Goal: Information Seeking & Learning: Learn about a topic

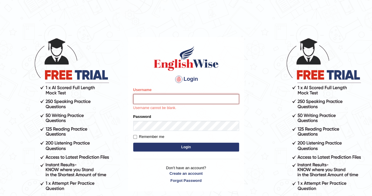
type input "anchalsheoran"
click at [133, 142] on button "Login" at bounding box center [186, 146] width 106 height 9
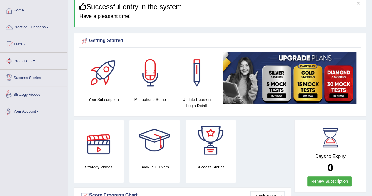
scroll to position [26, 0]
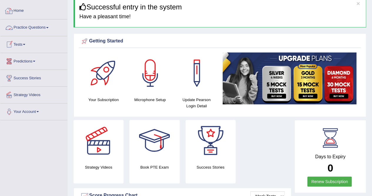
click at [28, 28] on link "Practice Questions" at bounding box center [33, 26] width 67 height 15
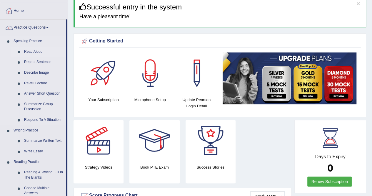
click at [36, 51] on link "Read Aloud" at bounding box center [43, 51] width 44 height 11
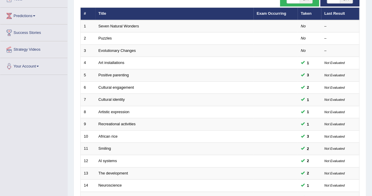
scroll to position [66, 0]
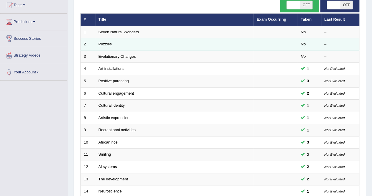
click at [111, 44] on link "Puzzles" at bounding box center [105, 44] width 14 height 4
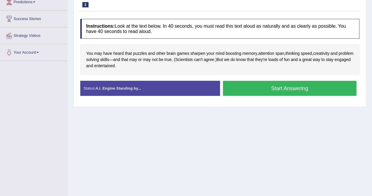
scroll to position [85, 0]
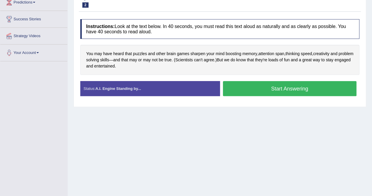
click at [301, 86] on button "Start Answering" at bounding box center [290, 88] width 134 height 15
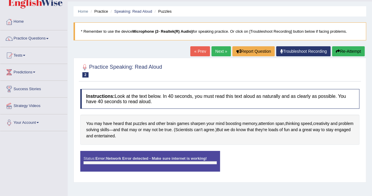
scroll to position [16, 0]
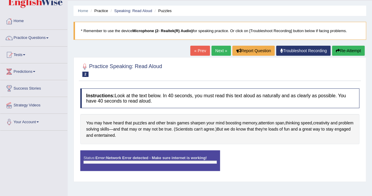
click at [353, 46] on button "Re-Attempt" at bounding box center [348, 51] width 33 height 10
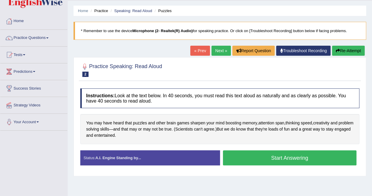
click at [288, 153] on button "Start Answering" at bounding box center [290, 157] width 134 height 15
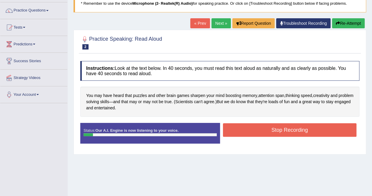
scroll to position [44, 0]
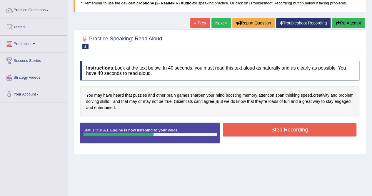
click at [282, 127] on button "Stop Recording" at bounding box center [290, 130] width 134 height 14
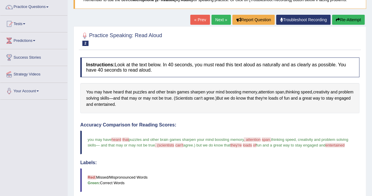
scroll to position [0, 0]
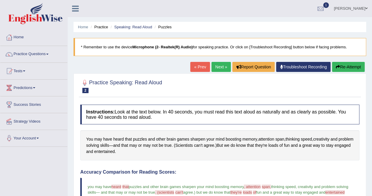
click at [216, 64] on link "Next »" at bounding box center [220, 67] width 19 height 10
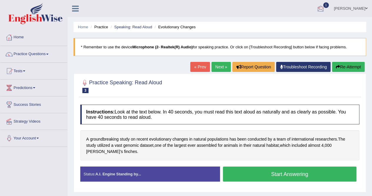
click at [325, 8] on div at bounding box center [320, 8] width 9 height 9
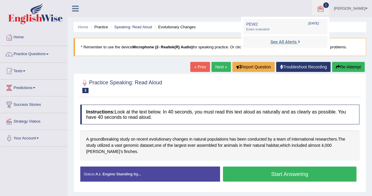
click at [296, 42] on strong "See All Alerts" at bounding box center [283, 41] width 26 height 5
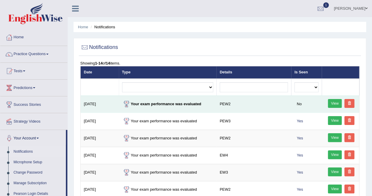
click at [334, 101] on link "View" at bounding box center [335, 103] width 14 height 9
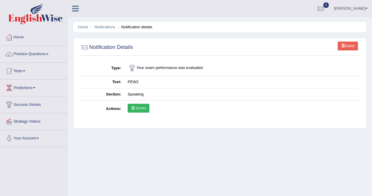
click at [142, 106] on link "Scores" at bounding box center [139, 107] width 22 height 9
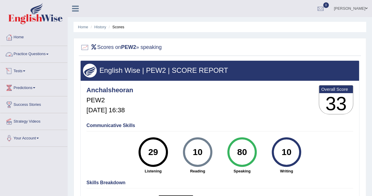
click at [31, 53] on link "Practice Questions" at bounding box center [33, 53] width 67 height 15
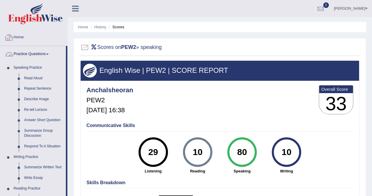
click at [32, 33] on link "Home" at bounding box center [33, 36] width 67 height 15
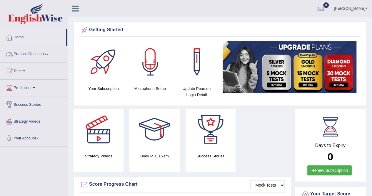
click at [42, 56] on link "Practice Questions" at bounding box center [33, 53] width 67 height 15
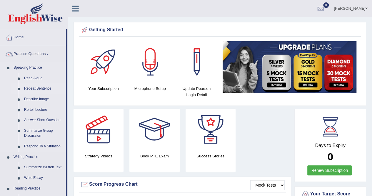
click at [36, 88] on link "Repeat Sentence" at bounding box center [43, 88] width 44 height 11
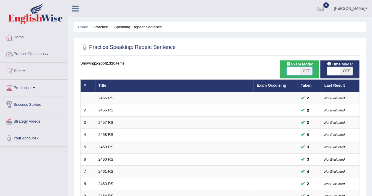
click at [295, 70] on span at bounding box center [293, 71] width 13 height 8
checkbox input "true"
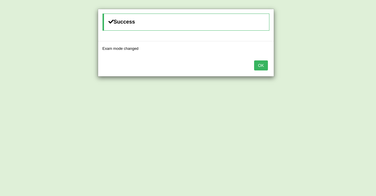
click at [260, 63] on button "OK" at bounding box center [261, 65] width 14 height 10
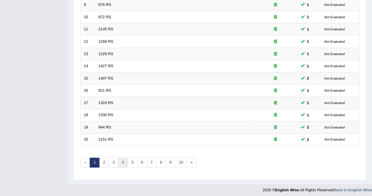
click at [118, 160] on link "4" at bounding box center [123, 162] width 10 height 10
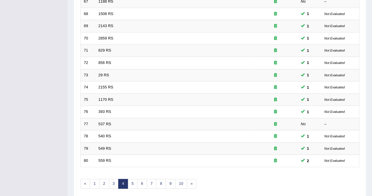
scroll to position [191, 0]
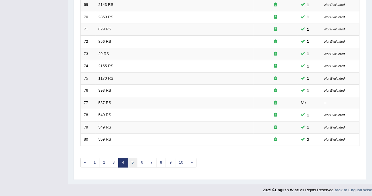
click at [133, 160] on link "5" at bounding box center [133, 162] width 10 height 10
click at [142, 160] on link "6" at bounding box center [142, 162] width 10 height 10
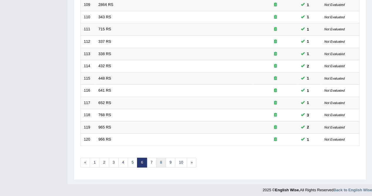
click at [158, 163] on link "8" at bounding box center [161, 162] width 10 height 10
click at [151, 158] on link "9" at bounding box center [152, 162] width 10 height 10
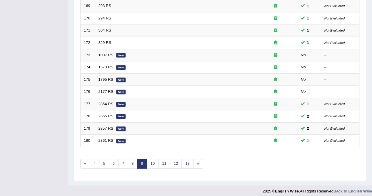
scroll to position [191, 0]
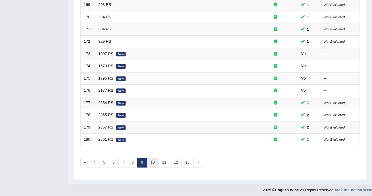
click at [152, 161] on link "10" at bounding box center [153, 162] width 12 height 10
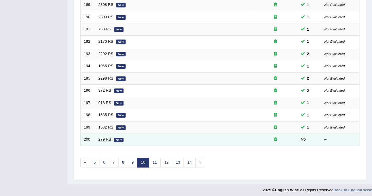
click at [103, 137] on link "279 RS" at bounding box center [104, 139] width 13 height 4
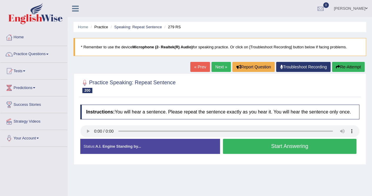
click at [293, 144] on button "Start Answering" at bounding box center [290, 145] width 134 height 15
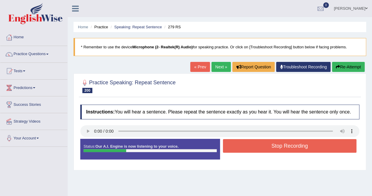
click at [293, 144] on button "Stop Recording" at bounding box center [290, 146] width 134 height 14
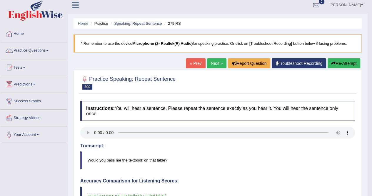
scroll to position [0, 0]
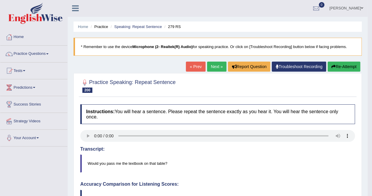
click at [212, 67] on link "Next »" at bounding box center [216, 66] width 19 height 10
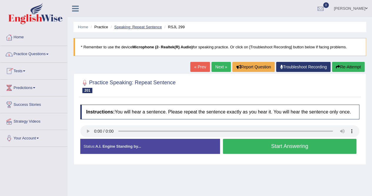
click at [140, 24] on li "Speaking: Repeat Sentence" at bounding box center [135, 27] width 53 height 6
click at [138, 26] on link "Speaking: Repeat Sentence" at bounding box center [138, 27] width 48 height 4
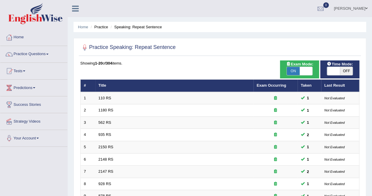
click at [348, 69] on span "OFF" at bounding box center [346, 71] width 13 height 8
checkbox input "true"
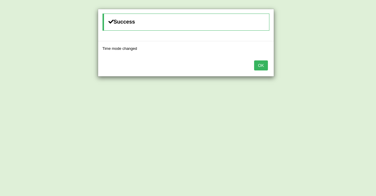
click at [261, 63] on button "OK" at bounding box center [261, 65] width 14 height 10
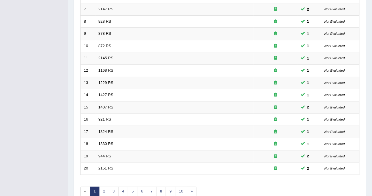
scroll to position [191, 0]
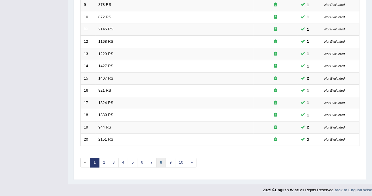
click at [158, 161] on link "8" at bounding box center [161, 162] width 10 height 10
click at [151, 160] on link "9" at bounding box center [152, 162] width 10 height 10
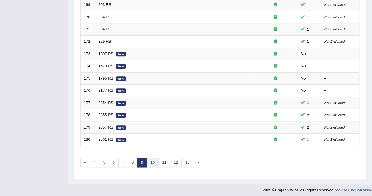
click at [153, 161] on link "10" at bounding box center [153, 162] width 12 height 10
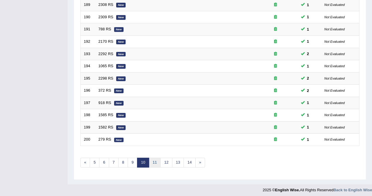
click at [155, 161] on link "11" at bounding box center [155, 162] width 12 height 10
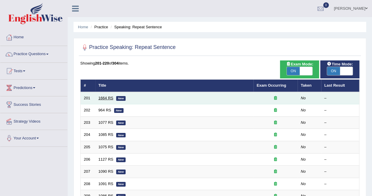
click at [107, 96] on link "1664 RS" at bounding box center [105, 98] width 15 height 4
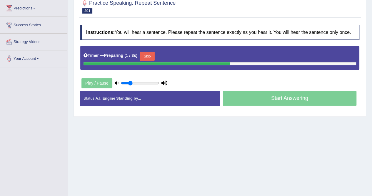
click at [146, 56] on button "Skip" at bounding box center [147, 56] width 15 height 9
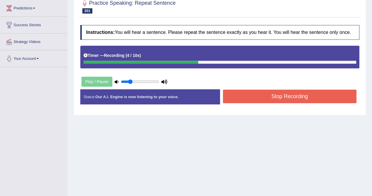
click at [260, 92] on button "Stop Recording" at bounding box center [290, 96] width 134 height 14
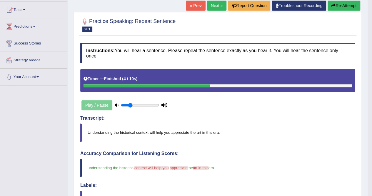
scroll to position [56, 0]
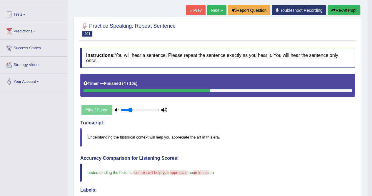
click at [337, 13] on button "Re-Attempt" at bounding box center [344, 10] width 33 height 10
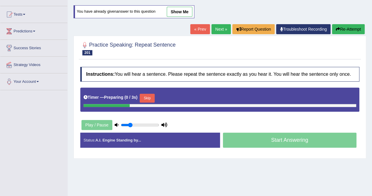
scroll to position [82, 0]
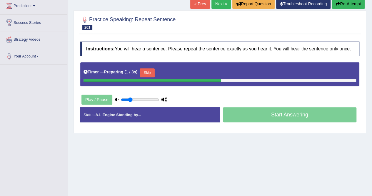
click at [152, 72] on button "Skip" at bounding box center [147, 72] width 15 height 9
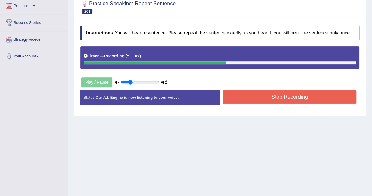
click at [304, 92] on button "Stop Recording" at bounding box center [290, 97] width 134 height 14
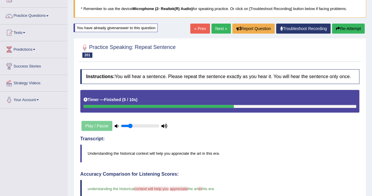
scroll to position [36, 0]
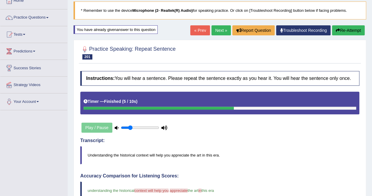
click at [219, 30] on link "Next »" at bounding box center [220, 30] width 19 height 10
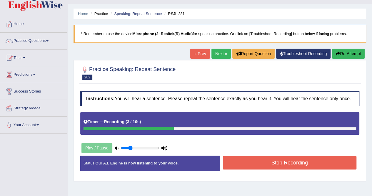
scroll to position [1, 0]
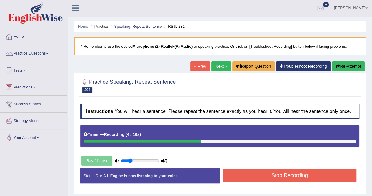
click at [349, 66] on button "Re-Attempt" at bounding box center [348, 66] width 33 height 10
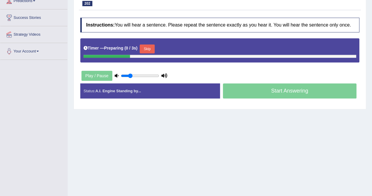
scroll to position [107, 0]
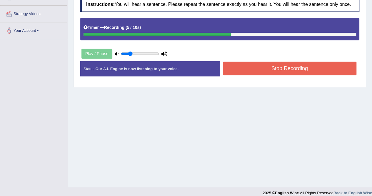
click at [308, 61] on div "Created with Highcharts 7.1.2 Great Too slow Too fast Time Speech pace meter: 0…" at bounding box center [291, 61] width 143 height 0
click at [306, 64] on button "Stop Recording" at bounding box center [290, 68] width 134 height 14
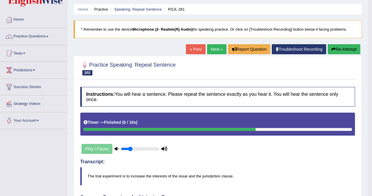
scroll to position [4, 0]
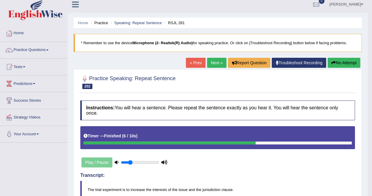
click at [212, 61] on link "Next »" at bounding box center [216, 63] width 19 height 10
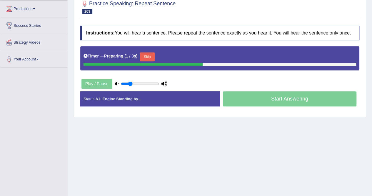
click at [149, 57] on button "Skip" at bounding box center [147, 56] width 15 height 9
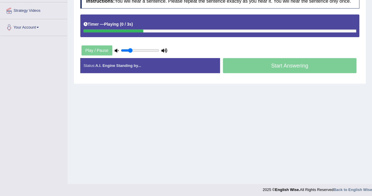
scroll to position [110, 0]
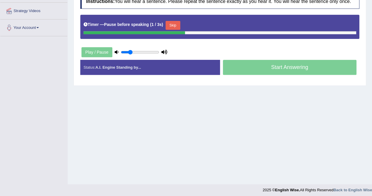
click at [148, 113] on div "Home Practice Speaking: Repeat Sentence RSJL 280 * Remember to use the device M…" at bounding box center [220, 37] width 304 height 294
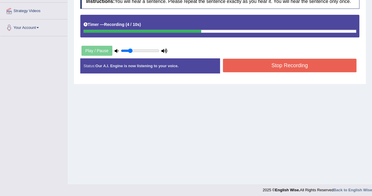
click at [304, 66] on button "Stop Recording" at bounding box center [290, 66] width 134 height 14
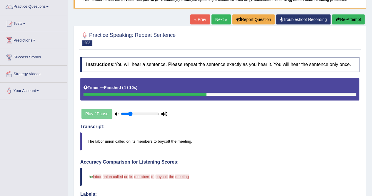
scroll to position [44, 0]
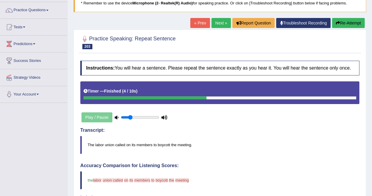
click at [339, 22] on button "Re-Attempt" at bounding box center [348, 23] width 33 height 10
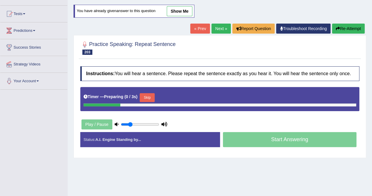
scroll to position [57, 0]
click at [146, 94] on button "Skip" at bounding box center [147, 97] width 15 height 9
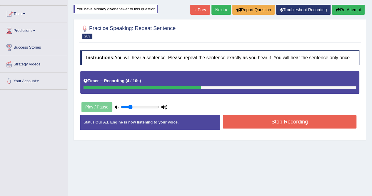
click at [350, 7] on button "Re-Attempt" at bounding box center [348, 10] width 33 height 10
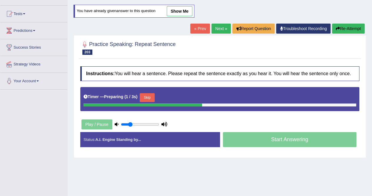
click at [152, 97] on button "Skip" at bounding box center [147, 97] width 15 height 9
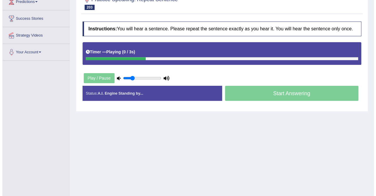
scroll to position [86, 0]
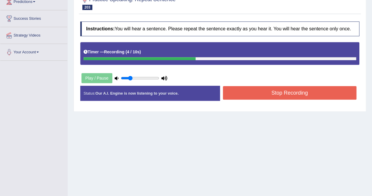
click at [268, 90] on button "Stop Recording" at bounding box center [290, 93] width 134 height 14
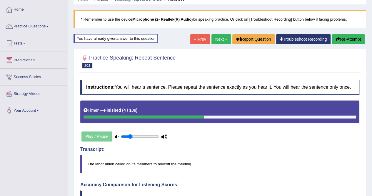
scroll to position [25, 0]
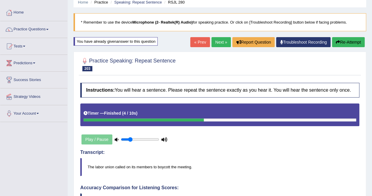
click at [211, 43] on link "Next »" at bounding box center [220, 42] width 19 height 10
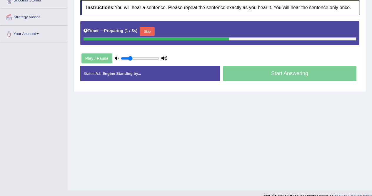
click at [150, 31] on button "Skip" at bounding box center [147, 31] width 15 height 9
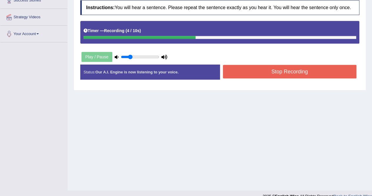
click at [261, 71] on button "Stop Recording" at bounding box center [290, 72] width 134 height 14
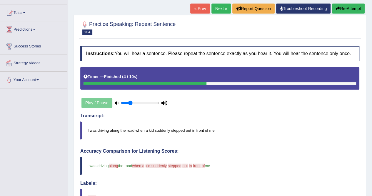
scroll to position [58, 0]
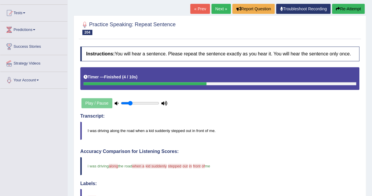
click at [345, 7] on button "Re-Attempt" at bounding box center [348, 9] width 33 height 10
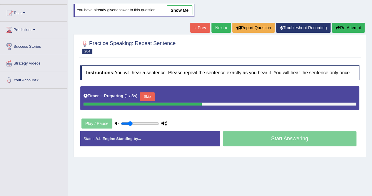
click at [153, 94] on button "Skip" at bounding box center [147, 96] width 15 height 9
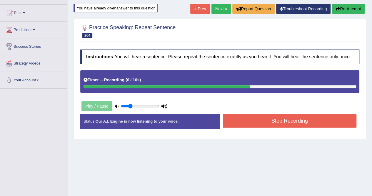
click at [263, 120] on button "Stop Recording" at bounding box center [290, 121] width 134 height 14
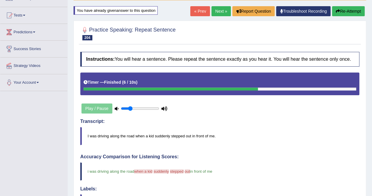
scroll to position [44, 0]
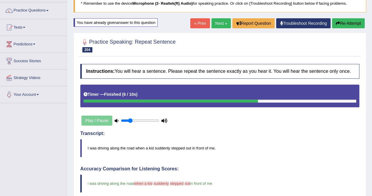
click at [221, 19] on link "Next »" at bounding box center [220, 23] width 19 height 10
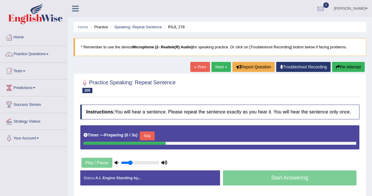
click at [148, 131] on button "Skip" at bounding box center [147, 135] width 15 height 9
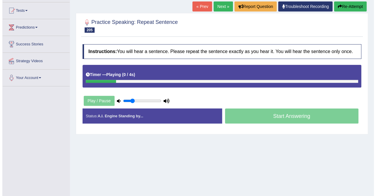
scroll to position [76, 0]
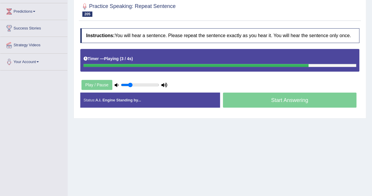
click at [148, 130] on div "Home Practice Speaking: Repeat Sentence RSJL 278 * Remember to use the device M…" at bounding box center [220, 71] width 304 height 294
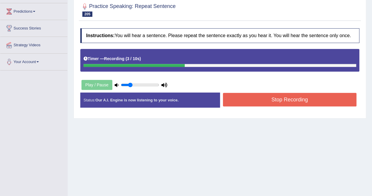
click at [265, 95] on button "Stop Recording" at bounding box center [290, 100] width 134 height 14
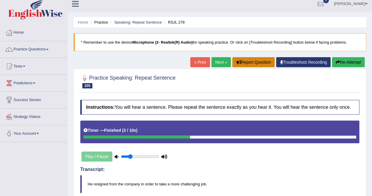
scroll to position [0, 0]
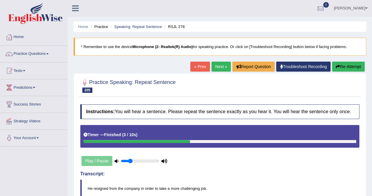
click at [212, 67] on link "Next »" at bounding box center [220, 66] width 19 height 10
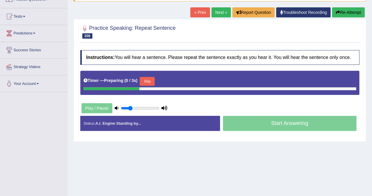
scroll to position [54, 0]
click at [149, 81] on button "Skip" at bounding box center [147, 81] width 15 height 9
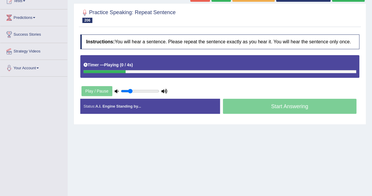
scroll to position [74, 0]
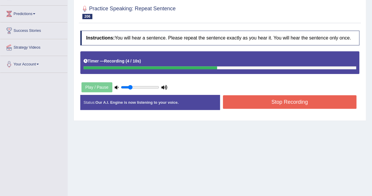
click at [269, 97] on button "Stop Recording" at bounding box center [290, 102] width 134 height 14
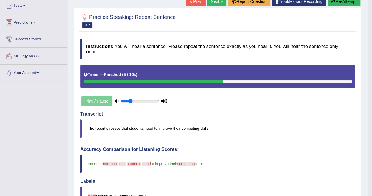
scroll to position [56, 0]
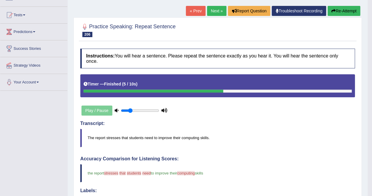
click at [212, 8] on link "Next »" at bounding box center [216, 11] width 19 height 10
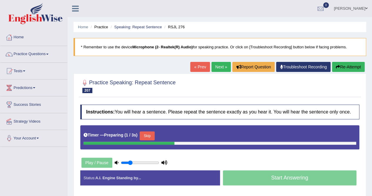
click at [148, 135] on button "Skip" at bounding box center [147, 135] width 15 height 9
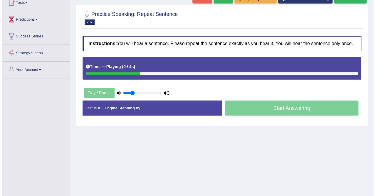
scroll to position [68, 0]
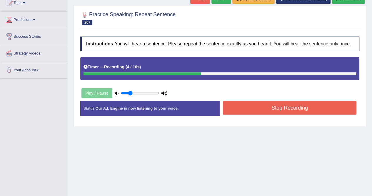
click at [287, 106] on button "Stop Recording" at bounding box center [290, 108] width 134 height 14
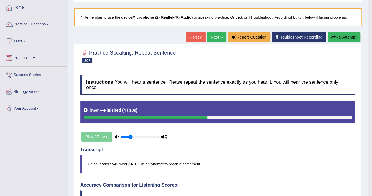
scroll to position [29, 0]
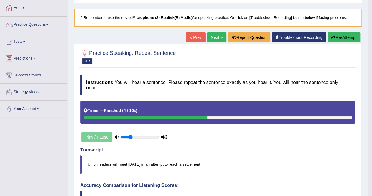
click at [348, 32] on button "Re-Attempt" at bounding box center [344, 37] width 33 height 10
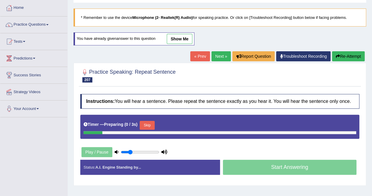
scroll to position [29, 0]
click at [148, 121] on button "Skip" at bounding box center [147, 125] width 15 height 9
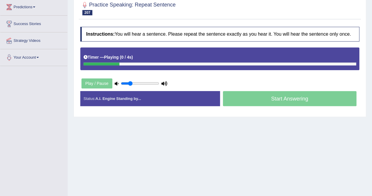
scroll to position [81, 0]
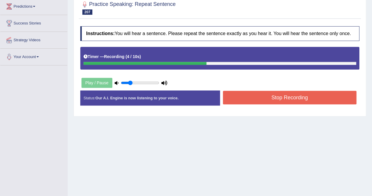
click at [307, 101] on button "Stop Recording" at bounding box center [290, 98] width 134 height 14
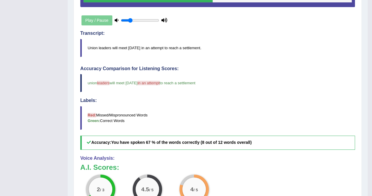
scroll to position [0, 0]
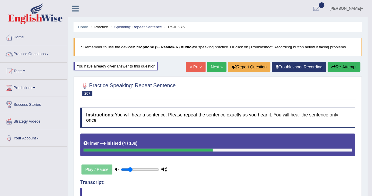
click at [213, 66] on link "Next »" at bounding box center [216, 67] width 19 height 10
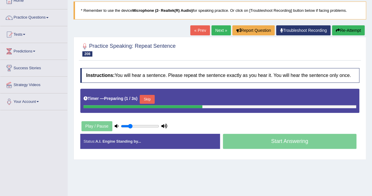
click at [145, 97] on button "Skip" at bounding box center [147, 99] width 15 height 9
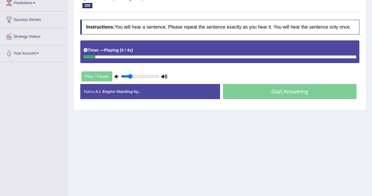
scroll to position [113, 0]
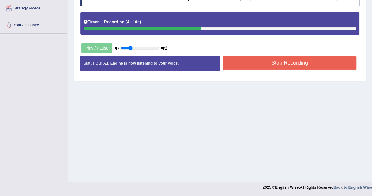
click at [305, 61] on button "Stop Recording" at bounding box center [290, 63] width 134 height 14
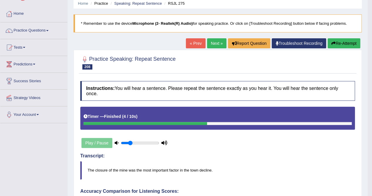
scroll to position [21, 0]
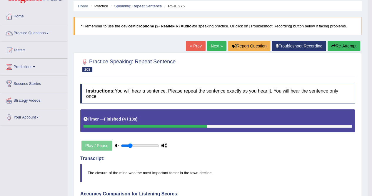
click at [338, 47] on button "Re-Attempt" at bounding box center [344, 46] width 33 height 10
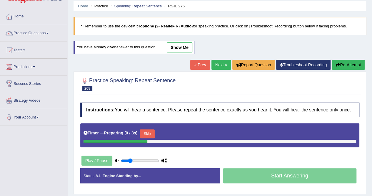
click at [153, 129] on button "Skip" at bounding box center [147, 133] width 15 height 9
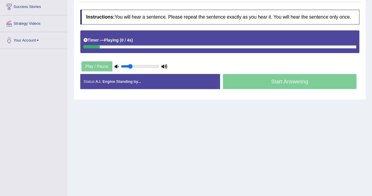
scroll to position [106, 0]
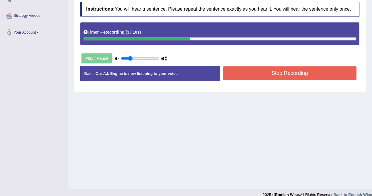
click at [294, 72] on button "Stop Recording" at bounding box center [290, 73] width 134 height 14
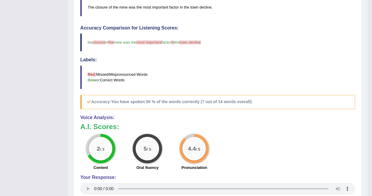
scroll to position [189, 0]
click at [316, 137] on div "2 / 3 Content 5 / 5 Oral fluency 4.4 / 5 Pronunciation" at bounding box center [217, 153] width 280 height 38
click at [324, 158] on div "2 / 3 Content 5 / 5 Oral fluency 4.4 / 5 Pronunciation" at bounding box center [217, 153] width 280 height 38
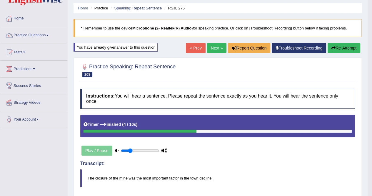
scroll to position [16, 0]
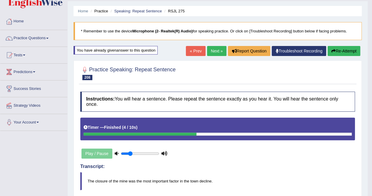
click at [217, 51] on link "Next »" at bounding box center [216, 51] width 19 height 10
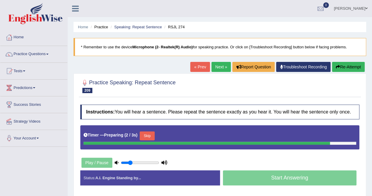
click at [151, 132] on button "Skip" at bounding box center [147, 135] width 15 height 9
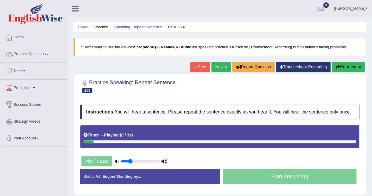
scroll to position [104, 0]
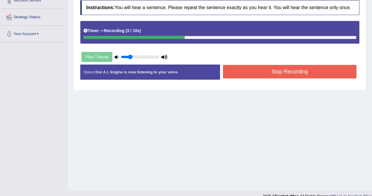
click at [254, 71] on button "Stop Recording" at bounding box center [290, 72] width 134 height 14
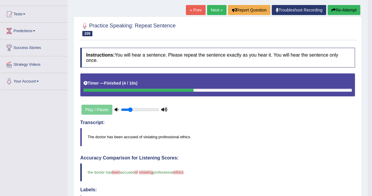
scroll to position [51, 0]
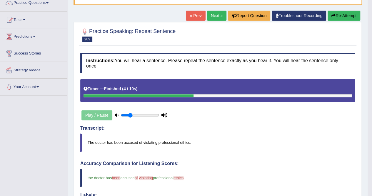
click at [211, 15] on link "Next »" at bounding box center [216, 16] width 19 height 10
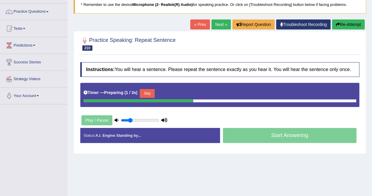
click at [152, 93] on button "Skip" at bounding box center [147, 93] width 15 height 9
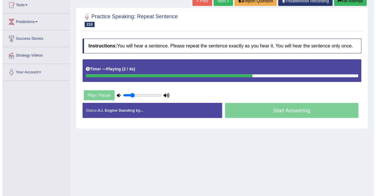
scroll to position [66, 0]
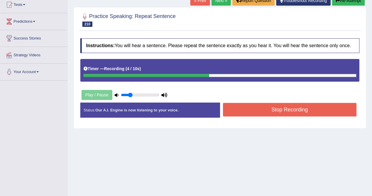
click at [275, 104] on button "Stop Recording" at bounding box center [290, 110] width 134 height 14
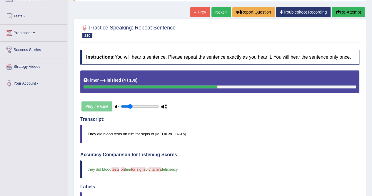
scroll to position [54, 0]
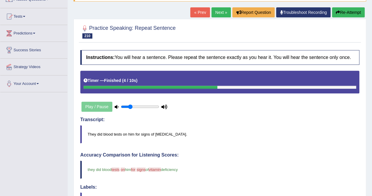
click at [221, 11] on link "Next »" at bounding box center [220, 12] width 19 height 10
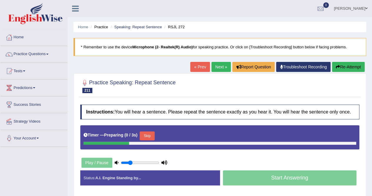
click at [148, 136] on button "Skip" at bounding box center [147, 135] width 15 height 9
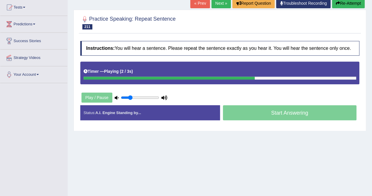
scroll to position [64, 0]
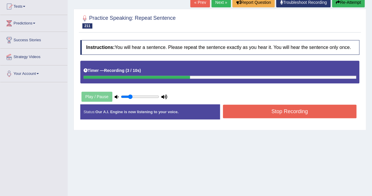
click at [252, 107] on button "Stop Recording" at bounding box center [290, 111] width 134 height 14
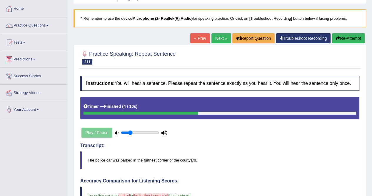
scroll to position [17, 0]
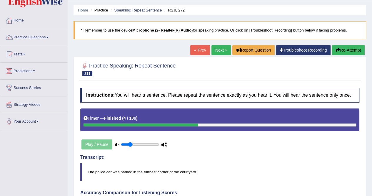
click at [217, 50] on link "Next »" at bounding box center [220, 50] width 19 height 10
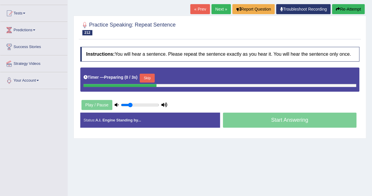
scroll to position [58, 0]
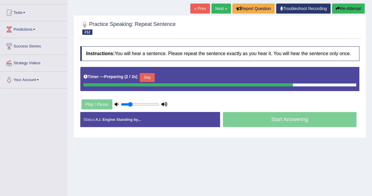
click at [153, 78] on button "Skip" at bounding box center [147, 77] width 15 height 9
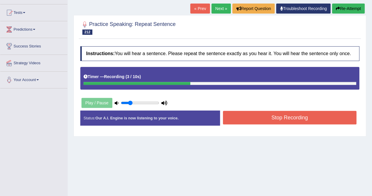
click at [270, 114] on button "Stop Recording" at bounding box center [290, 118] width 134 height 14
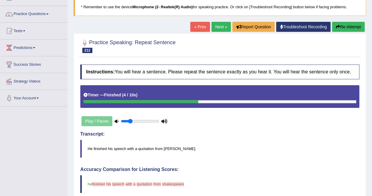
scroll to position [21, 0]
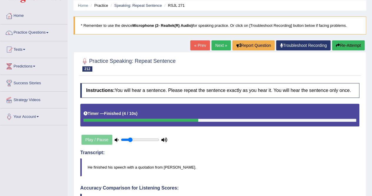
click at [349, 44] on button "Re-Attempt" at bounding box center [348, 45] width 33 height 10
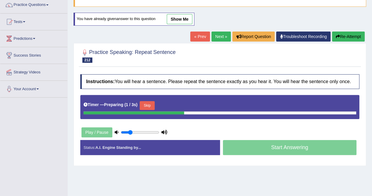
click at [148, 103] on button "Skip" at bounding box center [147, 105] width 15 height 9
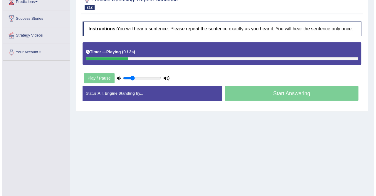
scroll to position [86, 0]
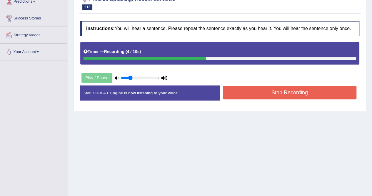
click at [249, 90] on button "Stop Recording" at bounding box center [290, 93] width 134 height 14
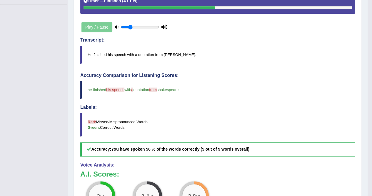
scroll to position [0, 0]
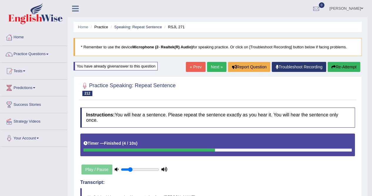
click at [213, 64] on link "Next »" at bounding box center [216, 67] width 19 height 10
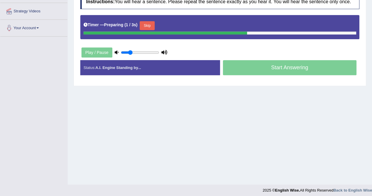
click at [150, 24] on button "Skip" at bounding box center [147, 25] width 15 height 9
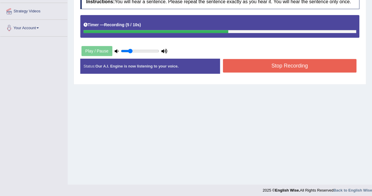
click at [274, 65] on button "Stop Recording" at bounding box center [290, 66] width 134 height 14
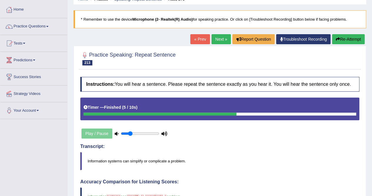
scroll to position [22, 0]
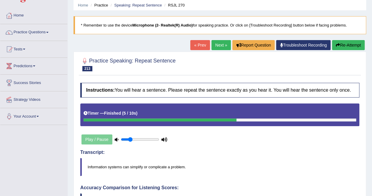
click at [342, 44] on button "Re-Attempt" at bounding box center [348, 45] width 33 height 10
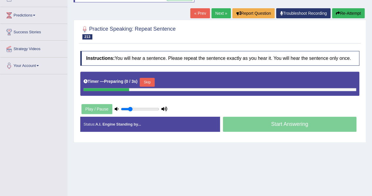
scroll to position [84, 0]
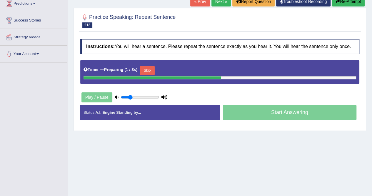
click at [151, 67] on button "Skip" at bounding box center [147, 70] width 15 height 9
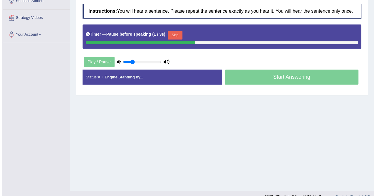
scroll to position [107, 0]
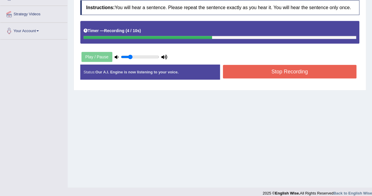
click at [256, 71] on button "Stop Recording" at bounding box center [290, 72] width 134 height 14
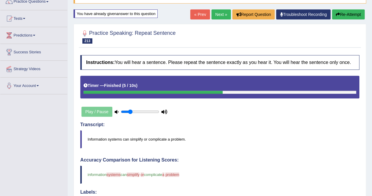
scroll to position [30, 0]
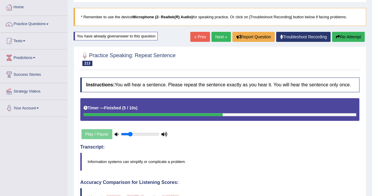
click at [339, 35] on button "Re-Attempt" at bounding box center [348, 37] width 33 height 10
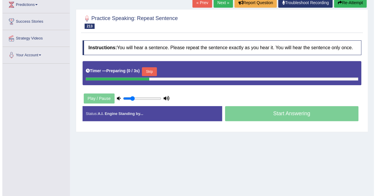
scroll to position [86, 0]
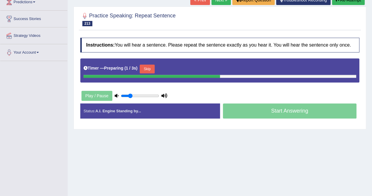
click at [148, 68] on button "Skip" at bounding box center [147, 68] width 15 height 9
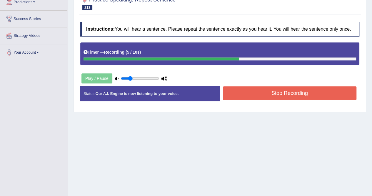
click at [283, 87] on button "Stop Recording" at bounding box center [290, 93] width 134 height 14
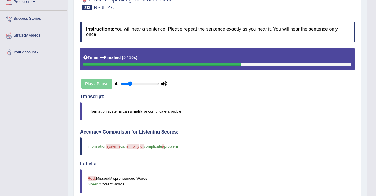
click at [283, 87] on body "Toggle navigation Home Practice Questions Speaking Practice Read Aloud Repeat S…" at bounding box center [188, 12] width 376 height 196
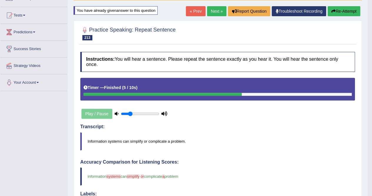
scroll to position [6, 0]
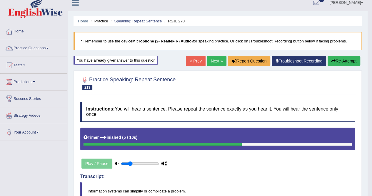
click at [216, 57] on link "Next »" at bounding box center [216, 61] width 19 height 10
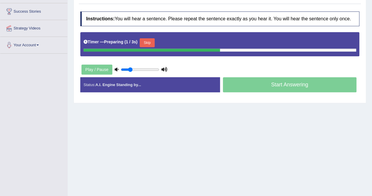
click at [150, 42] on button "Skip" at bounding box center [147, 42] width 15 height 9
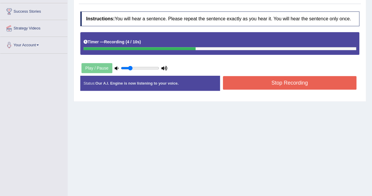
click at [256, 83] on button "Stop Recording" at bounding box center [290, 83] width 134 height 14
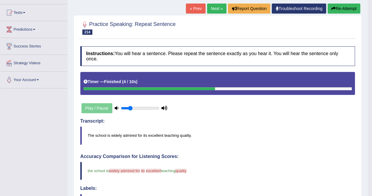
scroll to position [1, 0]
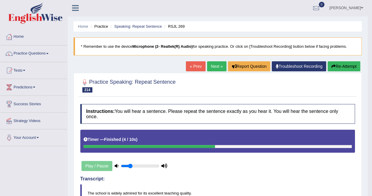
click at [335, 64] on button "Re-Attempt" at bounding box center [344, 66] width 33 height 10
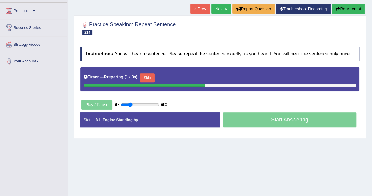
scroll to position [83, 0]
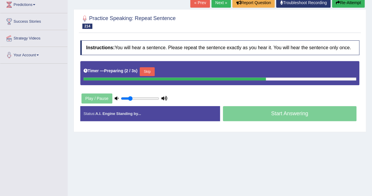
click at [148, 69] on button "Skip" at bounding box center [147, 71] width 15 height 9
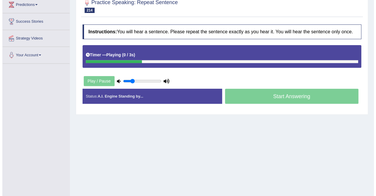
scroll to position [113, 0]
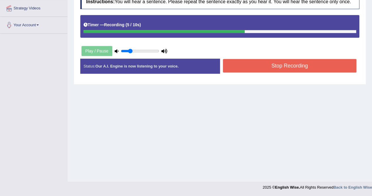
click at [249, 66] on button "Stop Recording" at bounding box center [290, 66] width 134 height 14
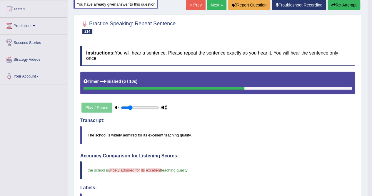
scroll to position [30, 0]
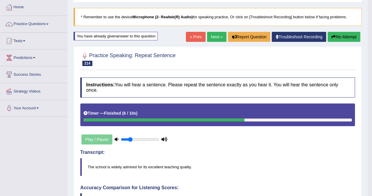
click at [341, 36] on button "Re-Attempt" at bounding box center [344, 37] width 33 height 10
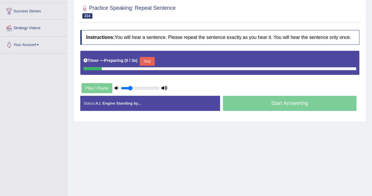
scroll to position [98, 0]
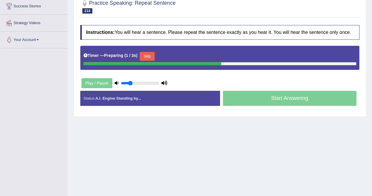
click at [150, 57] on button "Skip" at bounding box center [147, 56] width 15 height 9
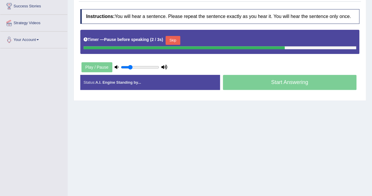
click at [178, 39] on button "Skip" at bounding box center [173, 40] width 15 height 9
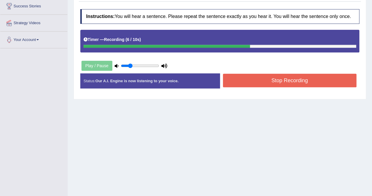
click at [265, 82] on button "Stop Recording" at bounding box center [290, 80] width 134 height 14
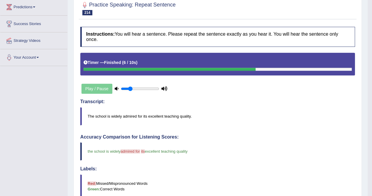
scroll to position [64, 0]
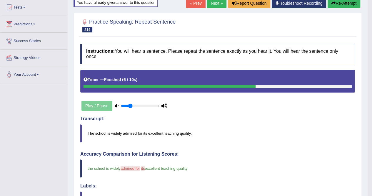
click at [334, 6] on button "Re-Attempt" at bounding box center [344, 3] width 33 height 10
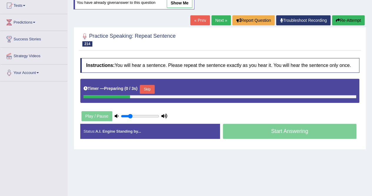
click at [148, 86] on button "Skip" at bounding box center [147, 89] width 15 height 9
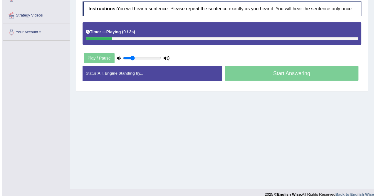
scroll to position [106, 0]
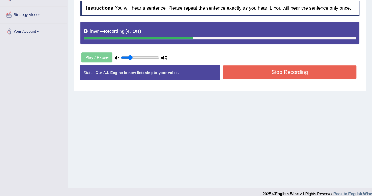
click at [281, 70] on button "Stop Recording" at bounding box center [290, 72] width 134 height 14
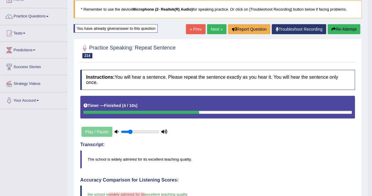
scroll to position [0, 0]
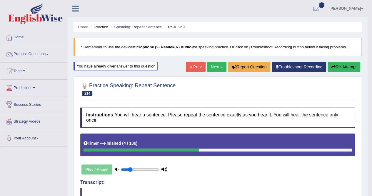
click at [217, 65] on link "Next »" at bounding box center [216, 67] width 19 height 10
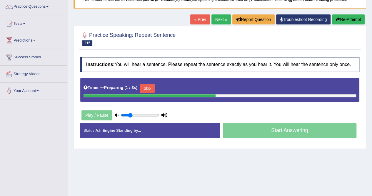
click at [144, 86] on button "Skip" at bounding box center [147, 88] width 15 height 9
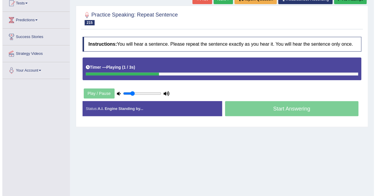
scroll to position [72, 0]
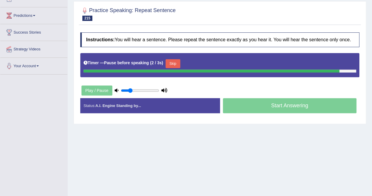
click at [144, 86] on div "Play / Pause" at bounding box center [124, 90] width 88 height 15
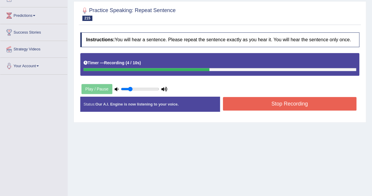
click at [281, 101] on button "Stop Recording" at bounding box center [290, 104] width 134 height 14
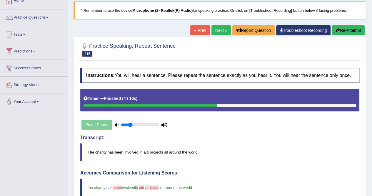
scroll to position [34, 0]
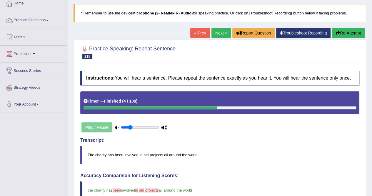
click at [220, 35] on link "Next »" at bounding box center [220, 33] width 19 height 10
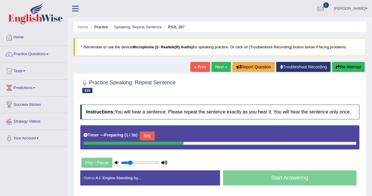
click at [150, 136] on button "Skip" at bounding box center [147, 135] width 15 height 9
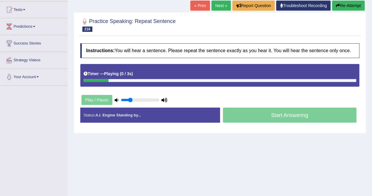
scroll to position [65, 0]
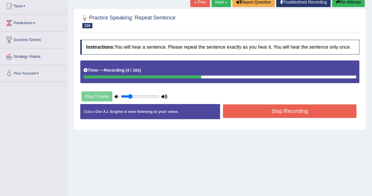
click at [263, 112] on button "Stop Recording" at bounding box center [290, 111] width 134 height 14
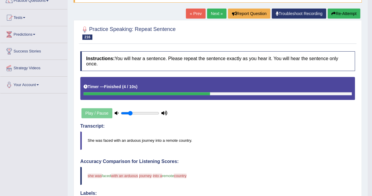
scroll to position [51, 0]
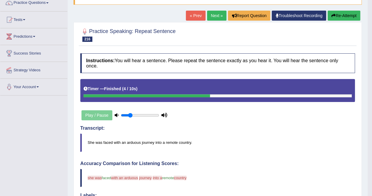
click at [344, 14] on button "Re-Attempt" at bounding box center [344, 16] width 33 height 10
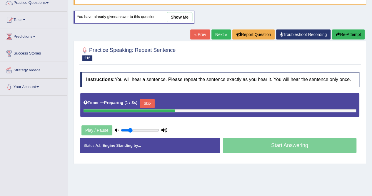
click at [151, 103] on button "Skip" at bounding box center [147, 103] width 15 height 9
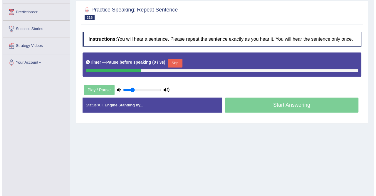
scroll to position [84, 0]
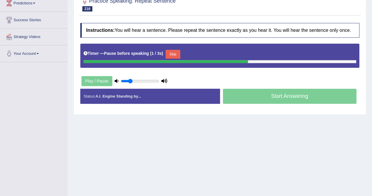
click at [177, 51] on button "Skip" at bounding box center [173, 54] width 15 height 9
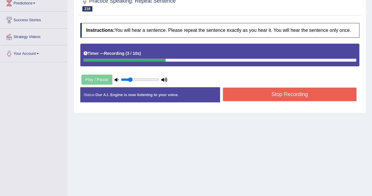
click at [282, 97] on button "Stop Recording" at bounding box center [290, 94] width 134 height 14
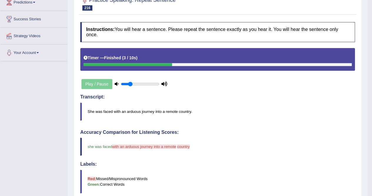
scroll to position [12, 0]
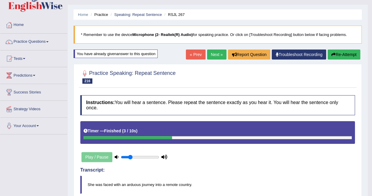
click at [213, 55] on link "Next »" at bounding box center [216, 54] width 19 height 10
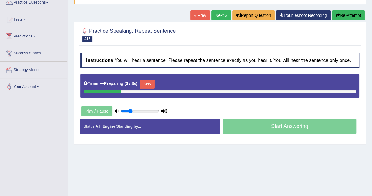
scroll to position [52, 0]
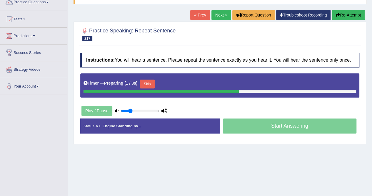
click at [146, 80] on button "Skip" at bounding box center [147, 83] width 15 height 9
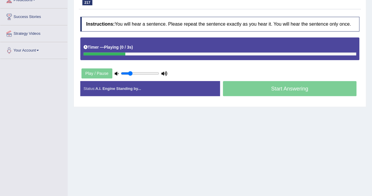
scroll to position [92, 0]
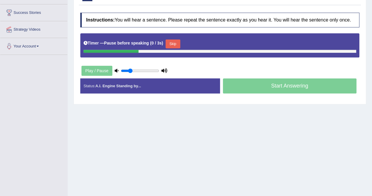
click at [146, 80] on div "Status: A.I. Engine Standing by..." at bounding box center [150, 85] width 140 height 15
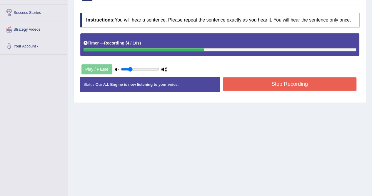
click at [249, 86] on button "Stop Recording" at bounding box center [290, 84] width 134 height 14
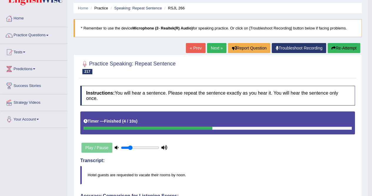
scroll to position [3, 0]
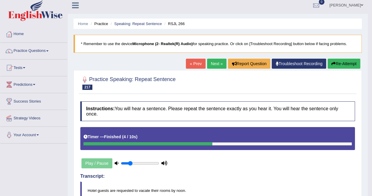
click at [332, 59] on button "Re-Attempt" at bounding box center [344, 64] width 33 height 10
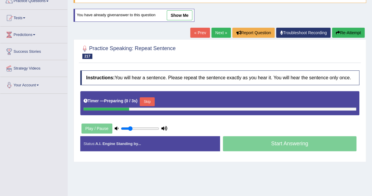
scroll to position [70, 0]
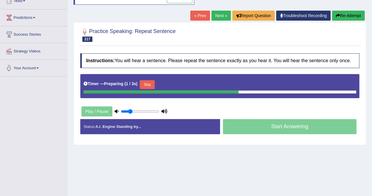
click at [150, 82] on button "Skip" at bounding box center [147, 84] width 15 height 9
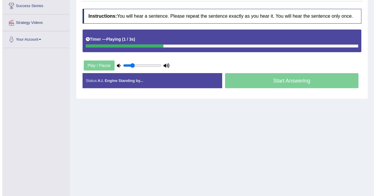
scroll to position [98, 0]
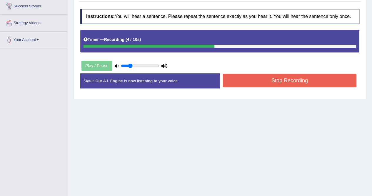
click at [271, 76] on button "Stop Recording" at bounding box center [290, 80] width 134 height 14
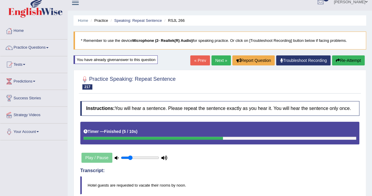
scroll to position [0, 0]
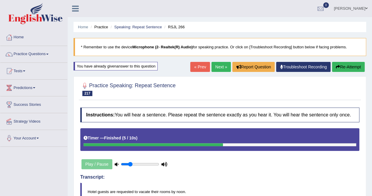
click at [219, 66] on link "Next »" at bounding box center [220, 67] width 19 height 10
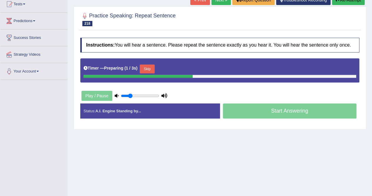
drag, startPoint x: 149, startPoint y: 63, endPoint x: 150, endPoint y: 67, distance: 4.7
click at [150, 67] on div "Timer — Preparing ( 1 / 3s ) Skip" at bounding box center [219, 69] width 273 height 12
click at [150, 67] on button "Skip" at bounding box center [147, 68] width 15 height 9
click at [149, 67] on b "Pause before speaking" at bounding box center [126, 68] width 45 height 5
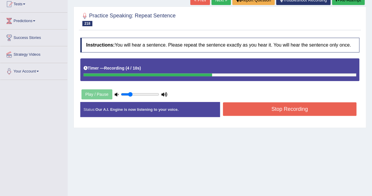
click at [300, 109] on button "Stop Recording" at bounding box center [290, 109] width 134 height 14
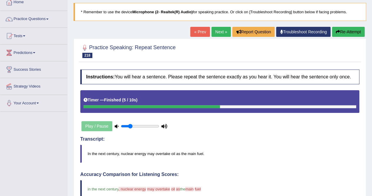
scroll to position [23, 0]
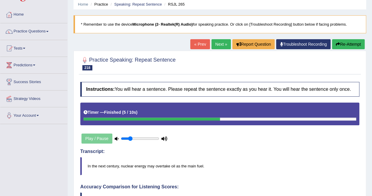
click at [352, 41] on button "Re-Attempt" at bounding box center [348, 44] width 33 height 10
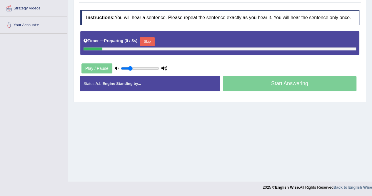
scroll to position [112, 0]
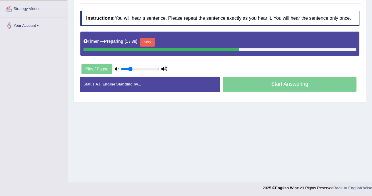
click at [148, 41] on button "Skip" at bounding box center [147, 42] width 15 height 9
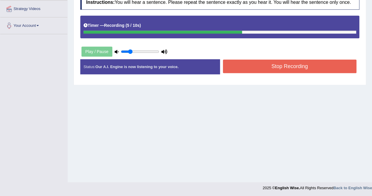
click at [305, 67] on button "Stop Recording" at bounding box center [290, 66] width 134 height 14
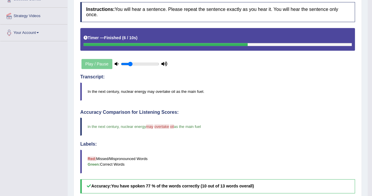
scroll to position [52, 0]
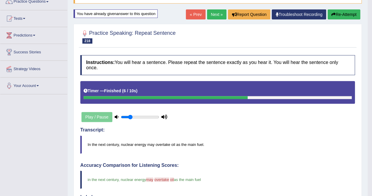
click at [214, 16] on link "Next »" at bounding box center [216, 14] width 19 height 10
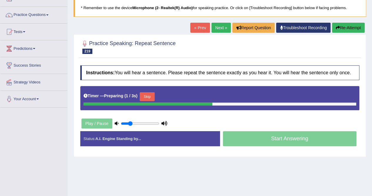
click at [149, 96] on button "Skip" at bounding box center [147, 96] width 15 height 9
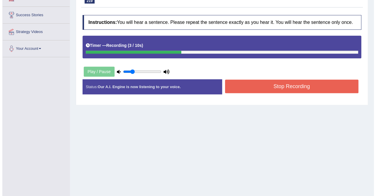
scroll to position [90, 0]
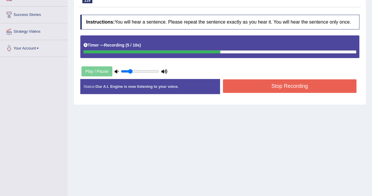
click at [276, 82] on button "Stop Recording" at bounding box center [290, 86] width 134 height 14
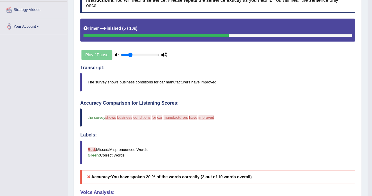
scroll to position [56, 0]
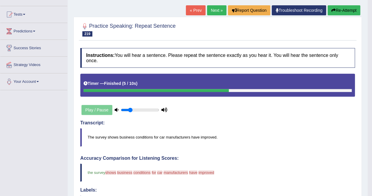
click at [346, 12] on button "Re-Attempt" at bounding box center [344, 10] width 33 height 10
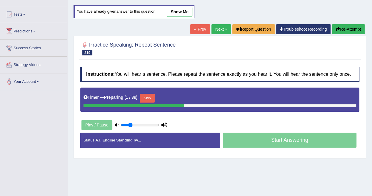
click at [150, 98] on button "Skip" at bounding box center [147, 97] width 15 height 9
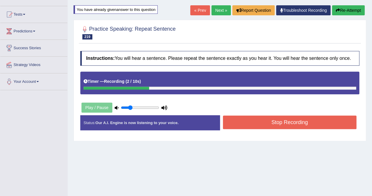
click at [356, 11] on button "Re-Attempt" at bounding box center [348, 10] width 33 height 10
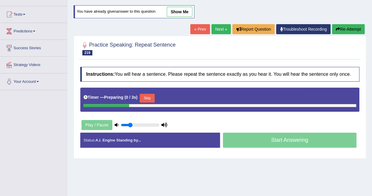
click at [146, 97] on button "Skip" at bounding box center [147, 97] width 15 height 9
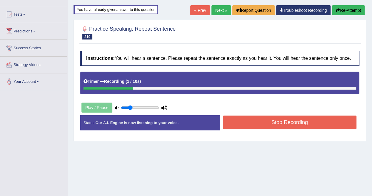
click at [343, 6] on button "Re-Attempt" at bounding box center [348, 10] width 33 height 10
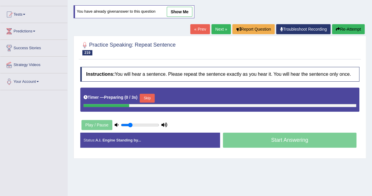
click at [148, 96] on button "Skip" at bounding box center [147, 97] width 15 height 9
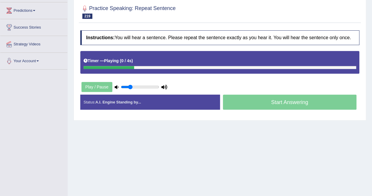
scroll to position [78, 0]
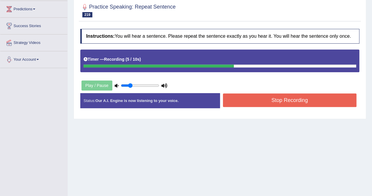
click at [300, 99] on button "Stop Recording" at bounding box center [290, 100] width 134 height 14
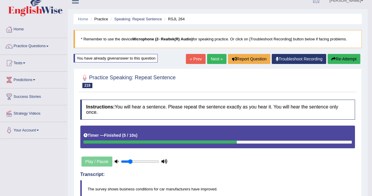
scroll to position [0, 0]
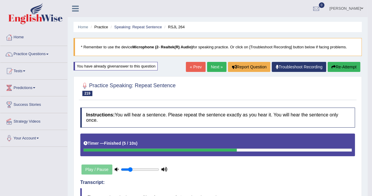
click at [338, 66] on button "Re-Attempt" at bounding box center [344, 67] width 33 height 10
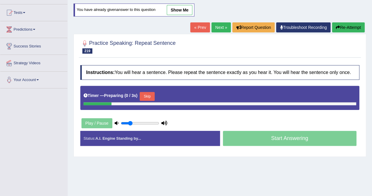
scroll to position [59, 0]
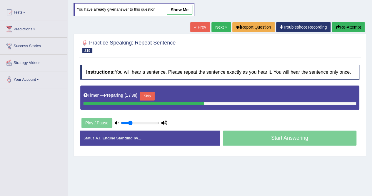
click at [151, 94] on button "Skip" at bounding box center [147, 95] width 15 height 9
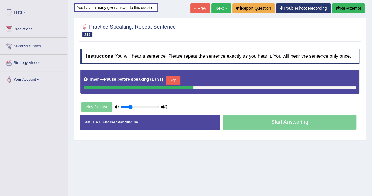
click at [178, 77] on button "Skip" at bounding box center [173, 80] width 15 height 9
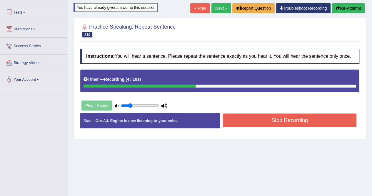
click at [342, 9] on button "Re-Attempt" at bounding box center [348, 8] width 33 height 10
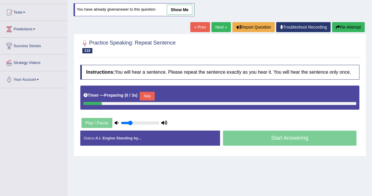
scroll to position [59, 0]
click at [150, 92] on button "Skip" at bounding box center [147, 95] width 15 height 9
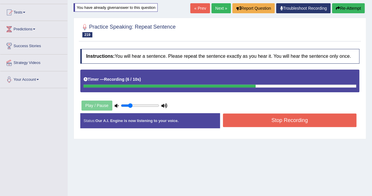
click at [257, 125] on button "Stop Recording" at bounding box center [290, 120] width 134 height 14
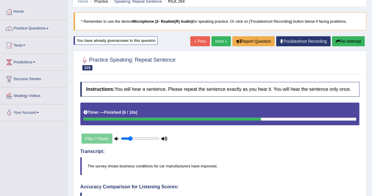
scroll to position [21, 0]
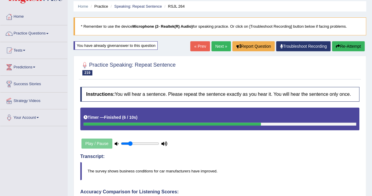
click at [353, 44] on button "Re-Attempt" at bounding box center [348, 46] width 33 height 10
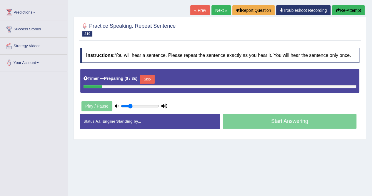
scroll to position [75, 0]
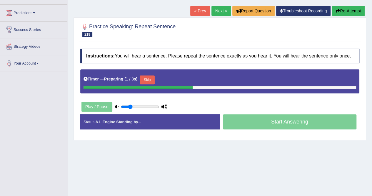
click at [150, 78] on button "Skip" at bounding box center [147, 79] width 15 height 9
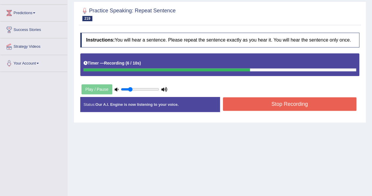
click at [286, 99] on button "Stop Recording" at bounding box center [290, 104] width 134 height 14
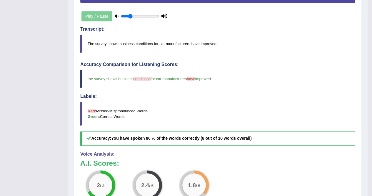
scroll to position [55, 0]
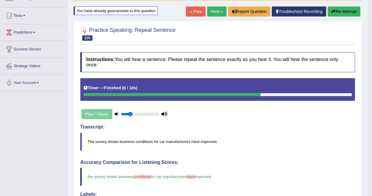
click at [217, 9] on link "Next »" at bounding box center [216, 11] width 19 height 10
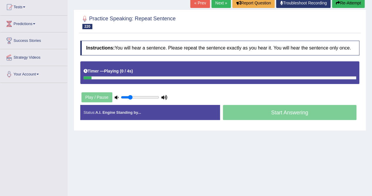
scroll to position [64, 0]
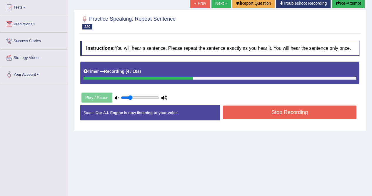
click at [273, 110] on button "Stop Recording" at bounding box center [290, 112] width 134 height 14
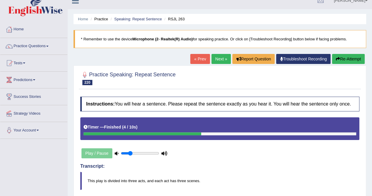
scroll to position [0, 0]
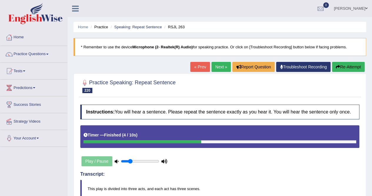
click at [350, 67] on button "Re-Attempt" at bounding box center [348, 67] width 33 height 10
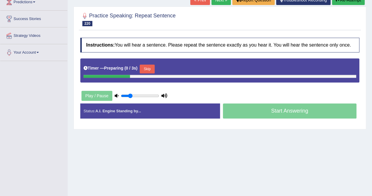
click at [148, 64] on button "Skip" at bounding box center [147, 68] width 15 height 9
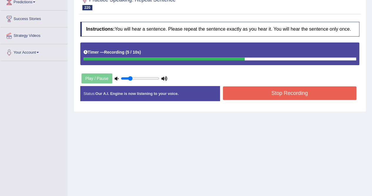
click at [273, 94] on button "Stop Recording" at bounding box center [290, 93] width 134 height 14
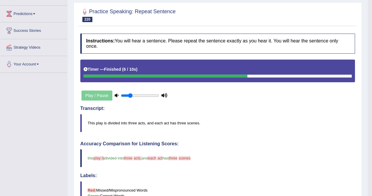
scroll to position [23, 0]
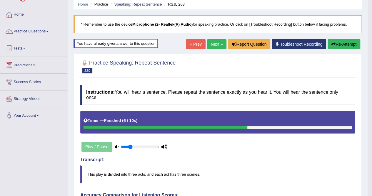
click at [345, 42] on button "Re-Attempt" at bounding box center [344, 44] width 33 height 10
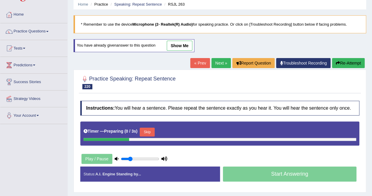
click at [153, 132] on button "Skip" at bounding box center [147, 131] width 15 height 9
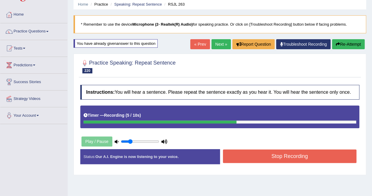
click at [303, 151] on button "Stop Recording" at bounding box center [290, 156] width 134 height 14
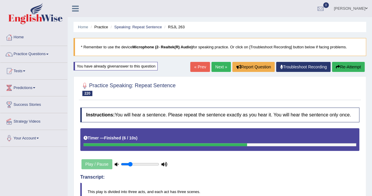
click at [222, 71] on link "Next »" at bounding box center [220, 67] width 19 height 10
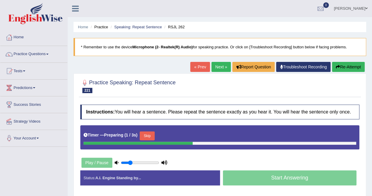
click at [150, 133] on button "Skip" at bounding box center [147, 135] width 15 height 9
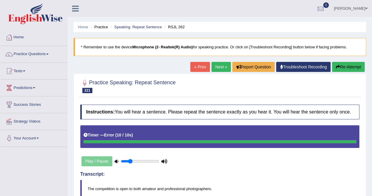
click at [49, 54] on span at bounding box center [47, 54] width 2 height 1
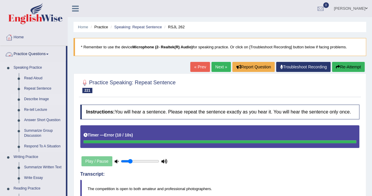
click at [49, 102] on link "Describe Image" at bounding box center [43, 99] width 44 height 11
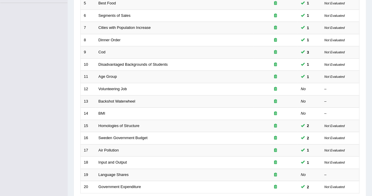
scroll to position [191, 0]
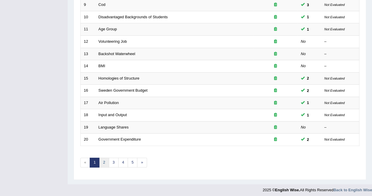
click at [105, 161] on link "2" at bounding box center [104, 162] width 10 height 10
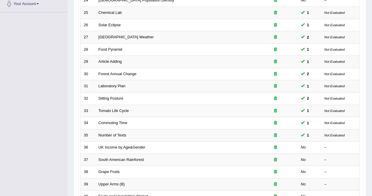
scroll to position [191, 0]
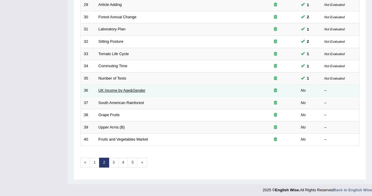
click at [118, 89] on link "UK Income by Age&Gender" at bounding box center [121, 90] width 47 height 4
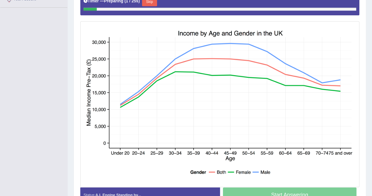
scroll to position [140, 0]
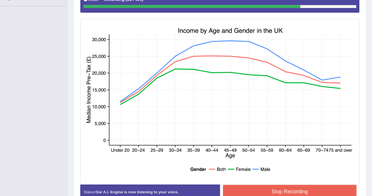
click at [300, 186] on button "Stop Recording" at bounding box center [290, 191] width 134 height 14
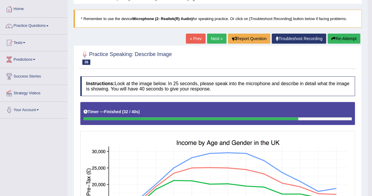
scroll to position [0, 0]
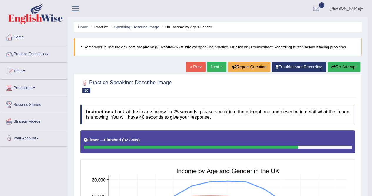
click at [217, 70] on link "Next »" at bounding box center [216, 67] width 19 height 10
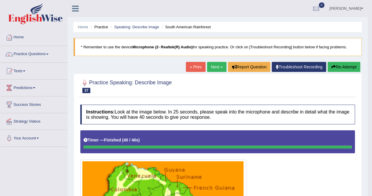
click at [349, 63] on button "Re-Attempt" at bounding box center [344, 67] width 33 height 10
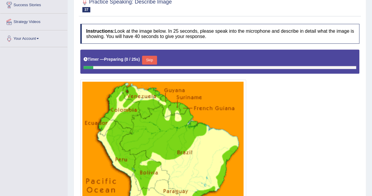
scroll to position [100, 0]
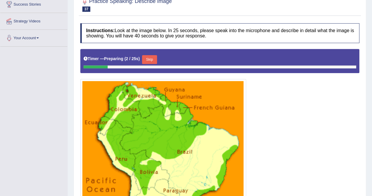
click at [155, 57] on button "Skip" at bounding box center [149, 59] width 15 height 9
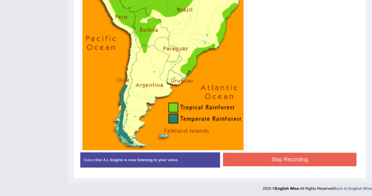
scroll to position [225, 0]
click at [257, 154] on button "Stop Recording" at bounding box center [290, 159] width 134 height 14
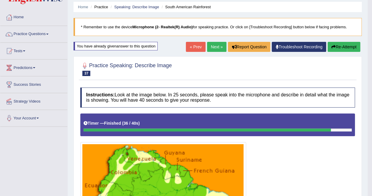
scroll to position [20, 0]
click at [213, 45] on link "Next »" at bounding box center [216, 47] width 19 height 10
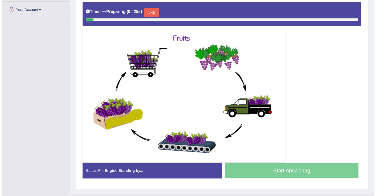
scroll to position [127, 0]
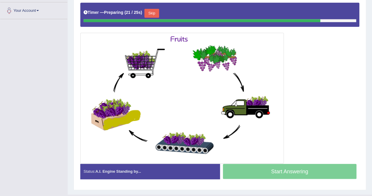
click at [153, 11] on button "Skip" at bounding box center [151, 13] width 15 height 9
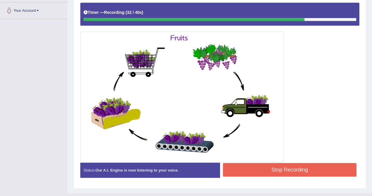
drag, startPoint x: 244, startPoint y: 176, endPoint x: 242, endPoint y: 168, distance: 8.4
click at [242, 168] on div "Status: Our A.I. Engine is now listening to your voice. Start Answering Stop Re…" at bounding box center [219, 172] width 279 height 21
click at [242, 168] on button "Stop Recording" at bounding box center [290, 170] width 134 height 14
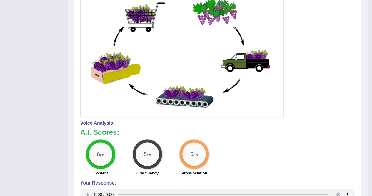
scroll to position [0, 0]
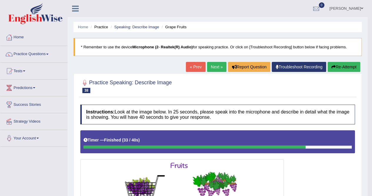
click at [213, 65] on link "Next »" at bounding box center [216, 67] width 19 height 10
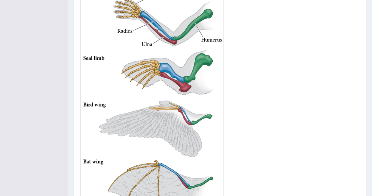
scroll to position [243, 0]
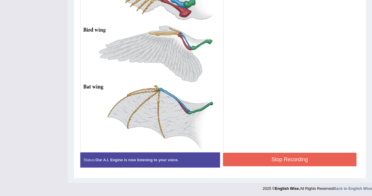
click at [306, 157] on button "Stop Recording" at bounding box center [290, 159] width 134 height 14
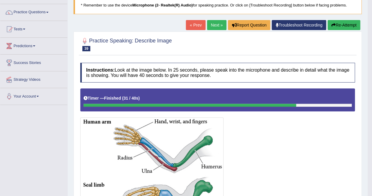
scroll to position [15, 0]
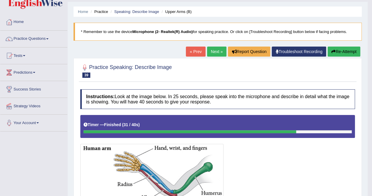
click at [215, 47] on link "Next »" at bounding box center [216, 51] width 19 height 10
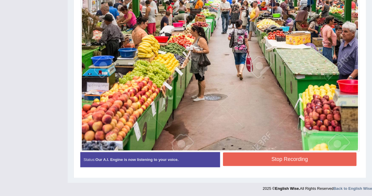
scroll to position [194, 0]
click at [262, 153] on button "Stop Recording" at bounding box center [290, 159] width 134 height 14
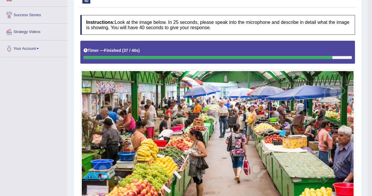
scroll to position [44, 0]
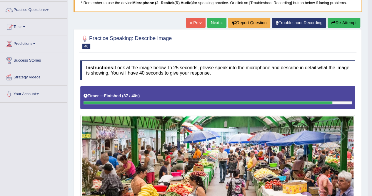
click at [213, 20] on link "Next »" at bounding box center [216, 23] width 19 height 10
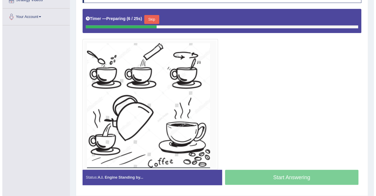
scroll to position [121, 0]
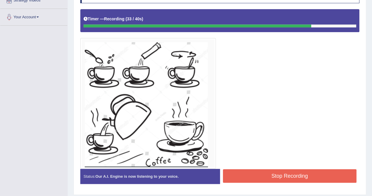
click at [280, 174] on button "Stop Recording" at bounding box center [290, 176] width 134 height 14
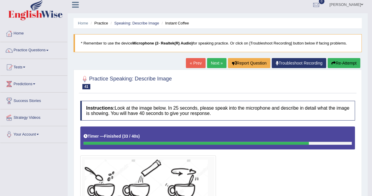
scroll to position [0, 0]
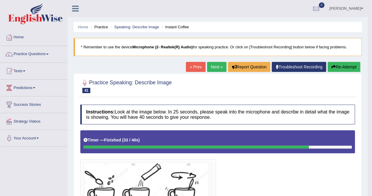
click at [215, 66] on link "Next »" at bounding box center [216, 67] width 19 height 10
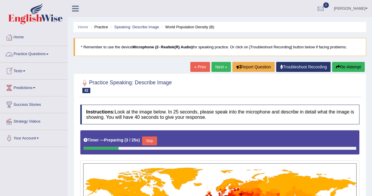
click at [45, 50] on link "Practice Questions" at bounding box center [33, 53] width 67 height 15
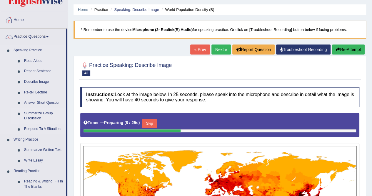
scroll to position [17, 0]
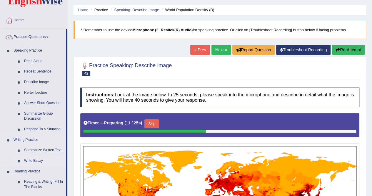
click at [35, 160] on link "Write Essay" at bounding box center [43, 160] width 44 height 11
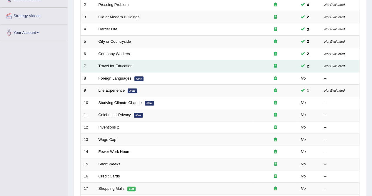
scroll to position [113, 0]
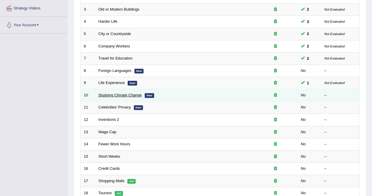
click at [126, 94] on link "Studying Climate Change" at bounding box center [119, 95] width 43 height 4
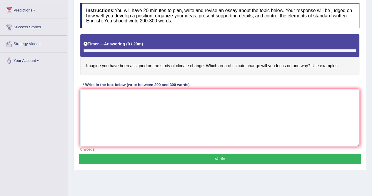
scroll to position [77, 0]
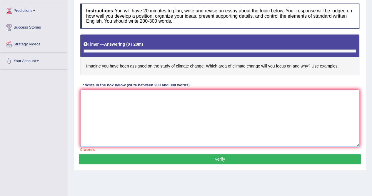
click at [131, 125] on textarea at bounding box center [219, 117] width 279 height 57
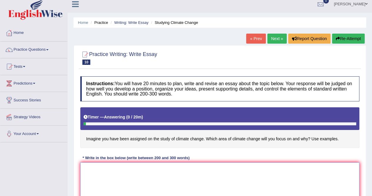
scroll to position [0, 0]
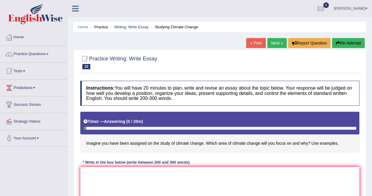
click at [272, 44] on link "Next »" at bounding box center [276, 43] width 19 height 10
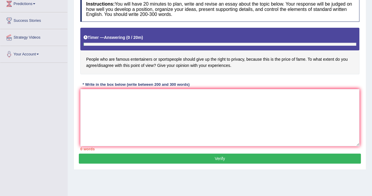
scroll to position [83, 0]
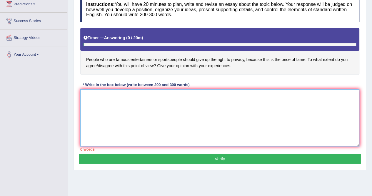
click at [119, 96] on textarea at bounding box center [219, 117] width 279 height 57
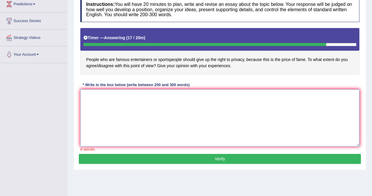
scroll to position [0, 0]
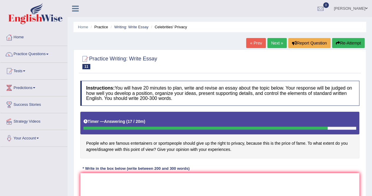
click at [346, 40] on button "Re-Attempt" at bounding box center [348, 43] width 33 height 10
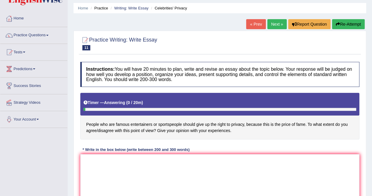
scroll to position [18, 0]
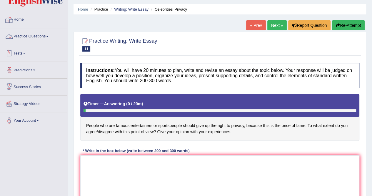
click at [39, 36] on link "Practice Questions" at bounding box center [33, 35] width 67 height 15
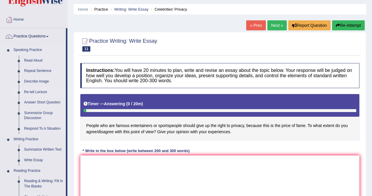
click at [33, 90] on link "Re-tell Lecture" at bounding box center [43, 92] width 44 height 11
